Goal: Find contact information: Find contact information

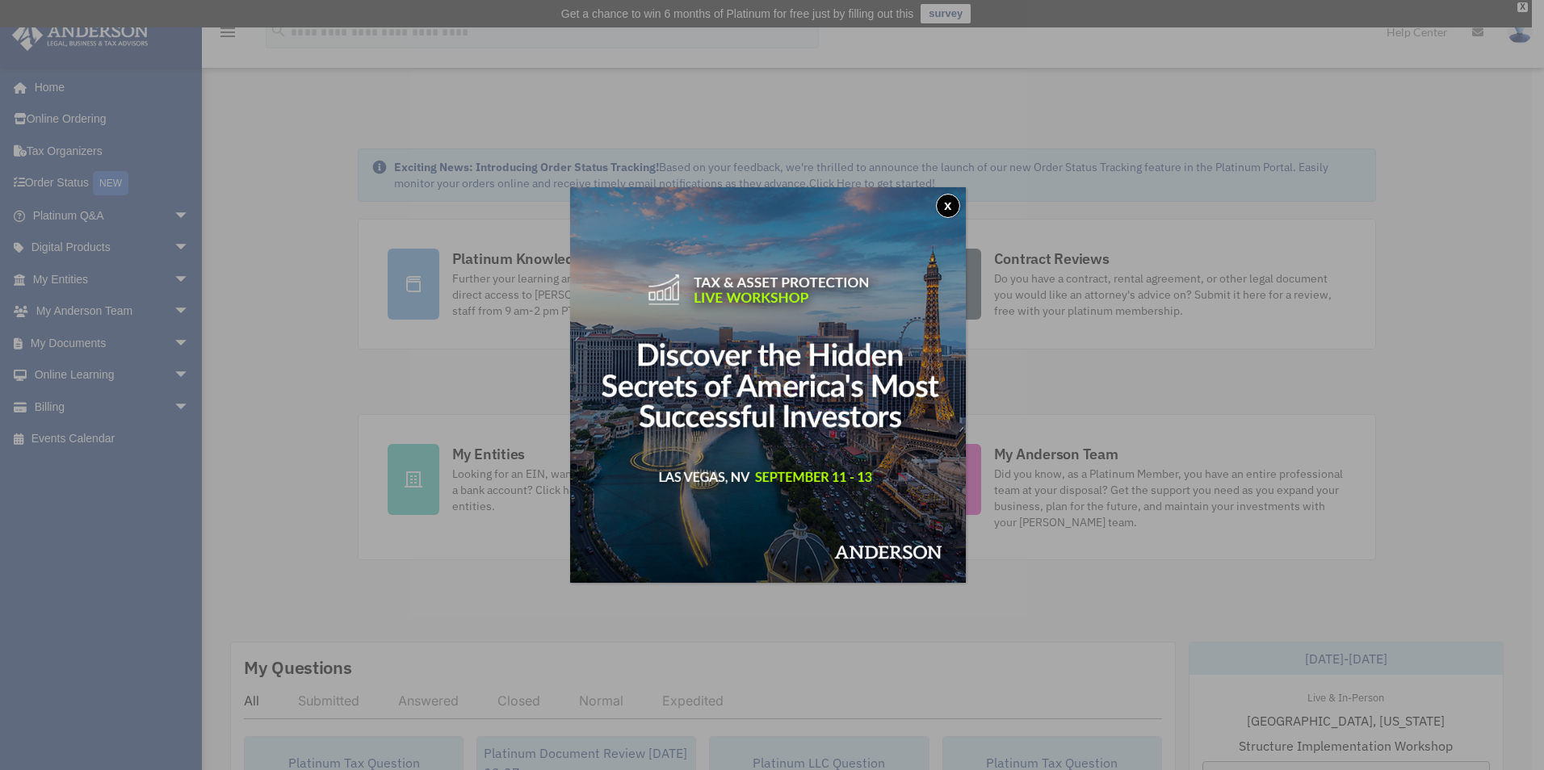
click at [950, 202] on button "x" at bounding box center [948, 206] width 24 height 24
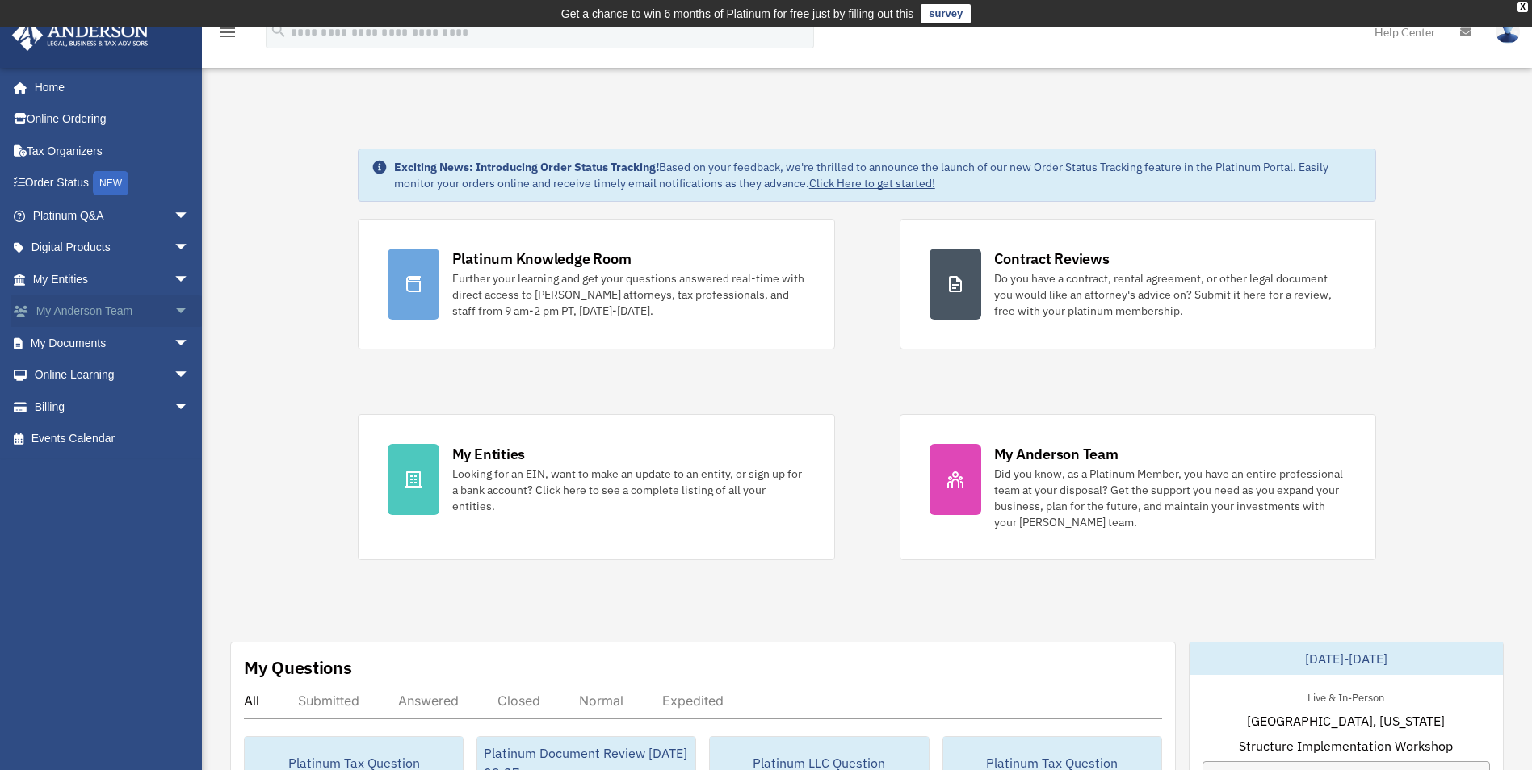
click at [65, 308] on link "My [PERSON_NAME] Team arrow_drop_down" at bounding box center [112, 312] width 203 height 32
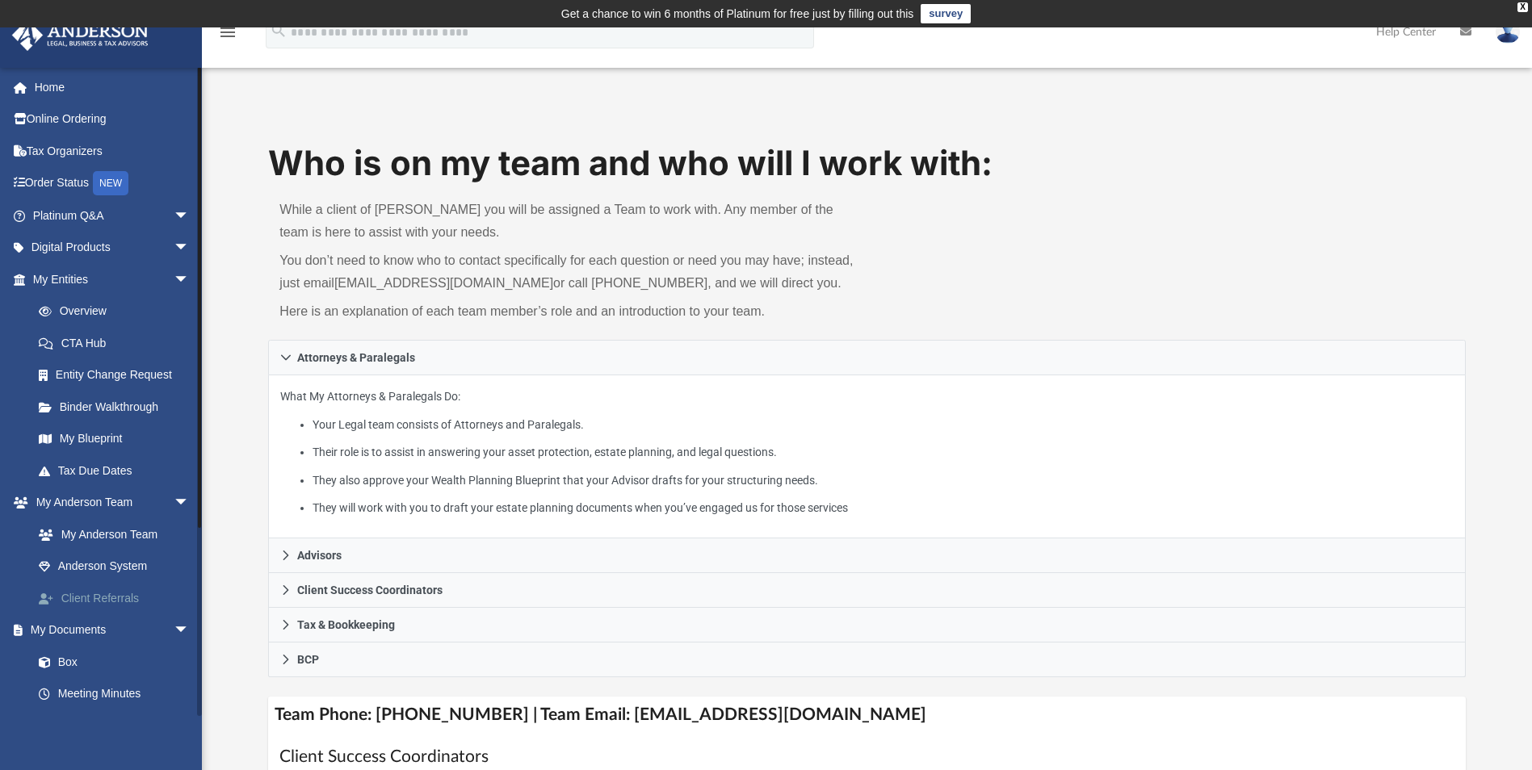
click at [115, 595] on link "Client Referrals" at bounding box center [118, 598] width 191 height 32
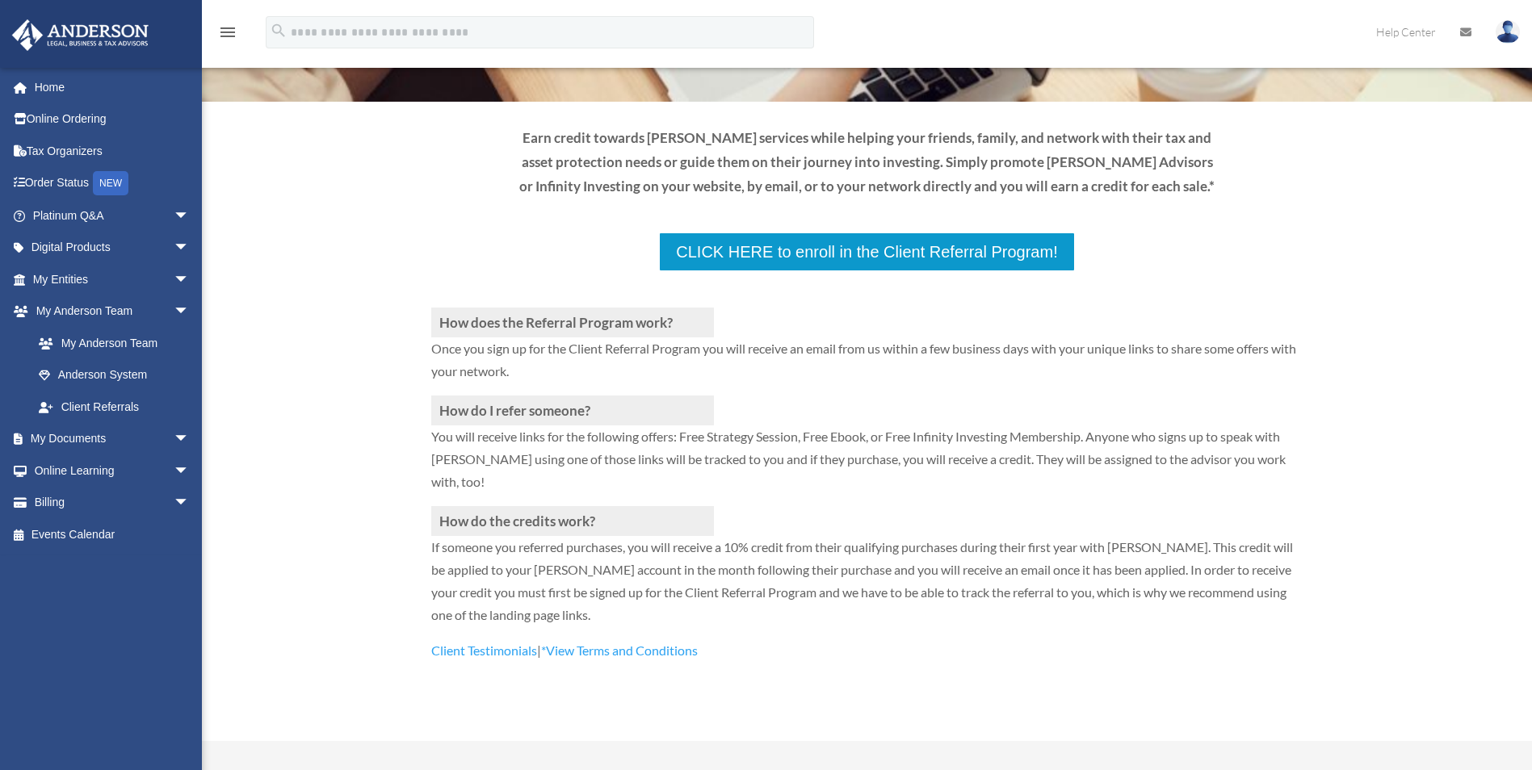
scroll to position [242, 0]
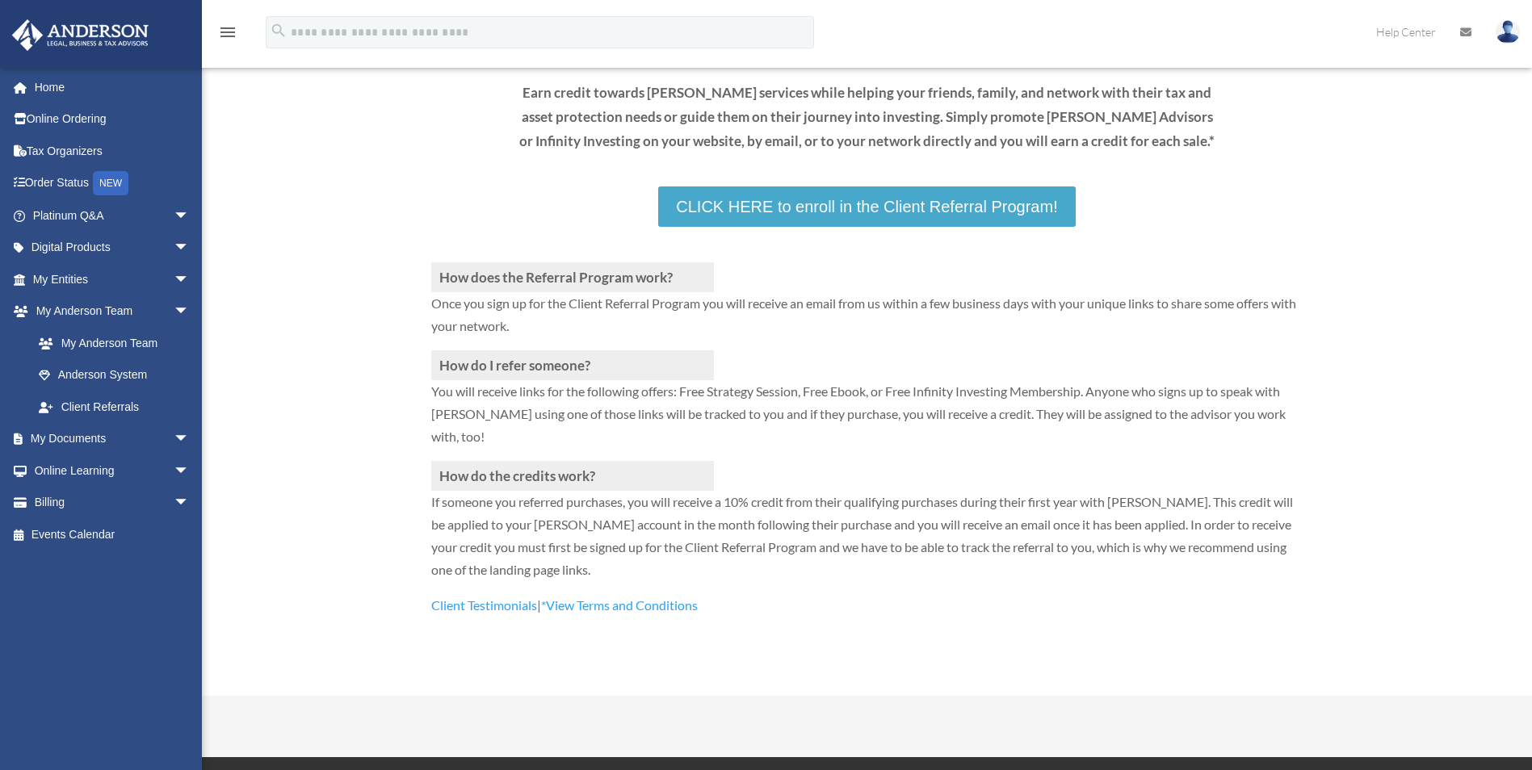
click at [874, 203] on link "CLICK HERE to enroll in the Client Referral Program!" at bounding box center [866, 207] width 417 height 40
click at [89, 342] on link "My Anderson Team" at bounding box center [118, 343] width 191 height 32
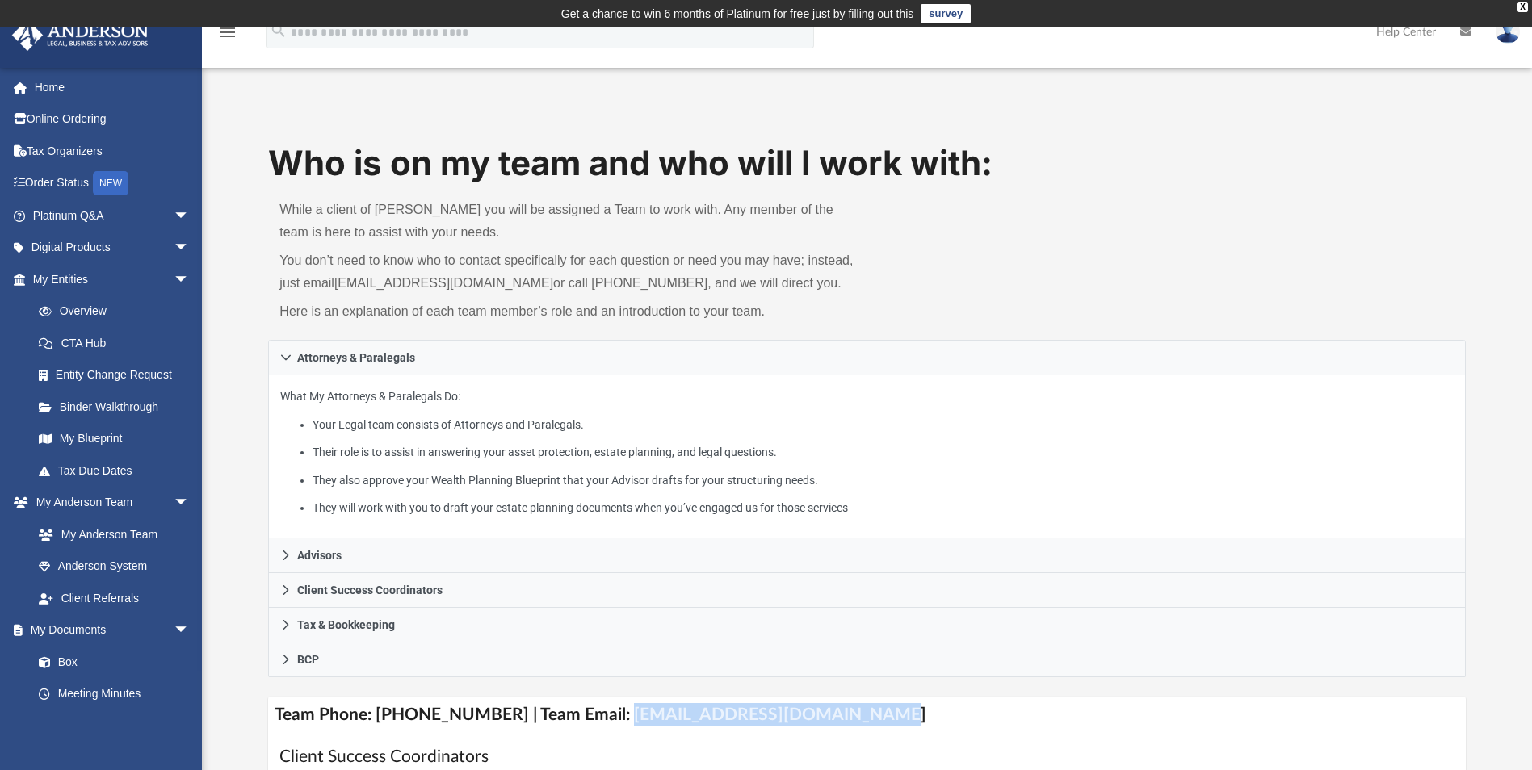
drag, startPoint x: 603, startPoint y: 717, endPoint x: 893, endPoint y: 725, distance: 290.0
click at [893, 725] on h4 "Team Phone: (725) 201-7545 | Team Email: myteam@andersonadvisors.com" at bounding box center [866, 715] width 1197 height 36
copy h4 "myteam@andersonadvisors.com"
